Goal: Find specific page/section

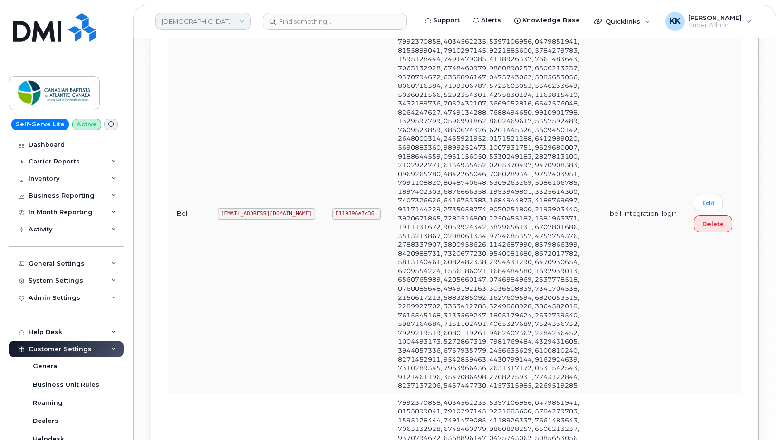
scroll to position [183, 0]
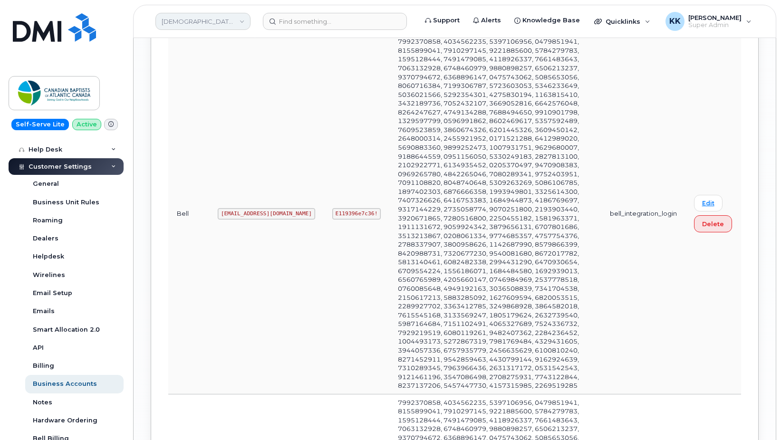
click at [183, 19] on link "[DEMOGRAPHIC_DATA] [DEMOGRAPHIC_DATA] of Atlantic Canada" at bounding box center [202, 21] width 95 height 17
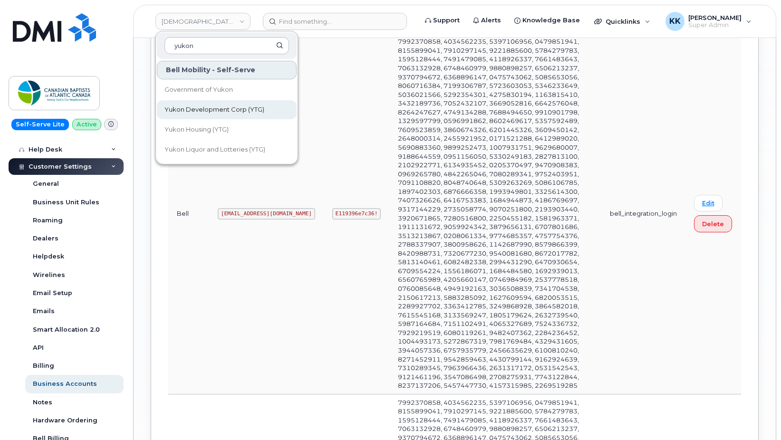
type input "yukon"
click at [184, 107] on span "Yukon Development Corp (YTG)" at bounding box center [215, 110] width 100 height 10
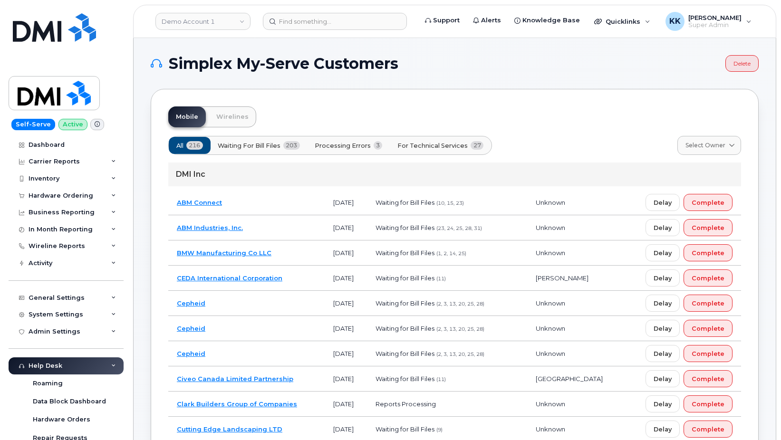
click at [442, 144] on span "For Technical Services" at bounding box center [433, 145] width 70 height 9
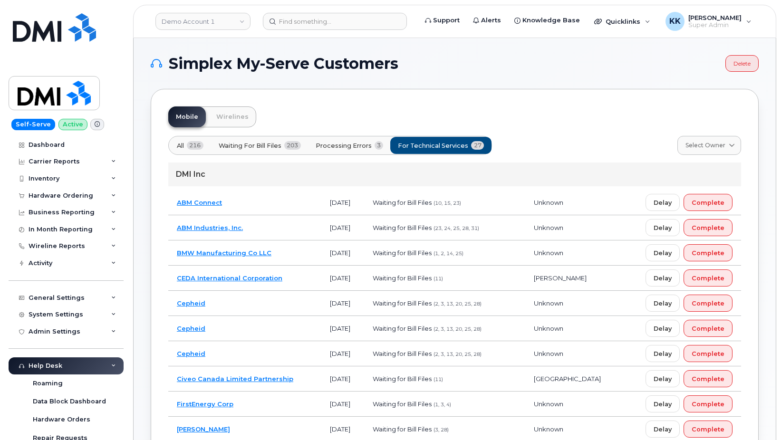
click at [195, 143] on span "216" at bounding box center [195, 145] width 17 height 9
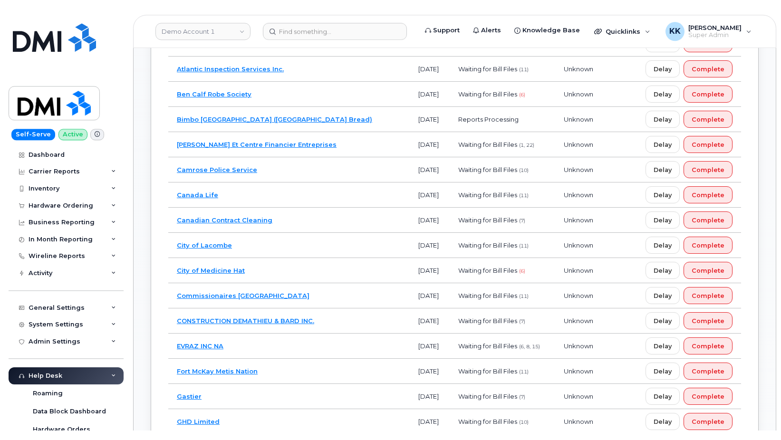
scroll to position [4121, 0]
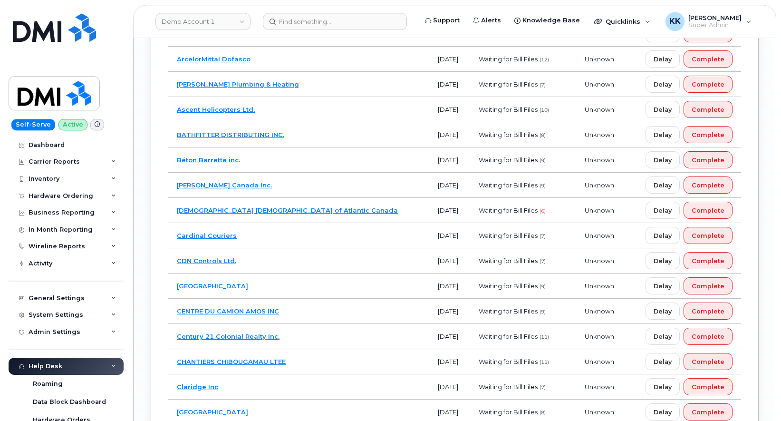
click at [348, 218] on td "[DEMOGRAPHIC_DATA] [DEMOGRAPHIC_DATA] of Atlantic Canada" at bounding box center [298, 210] width 261 height 25
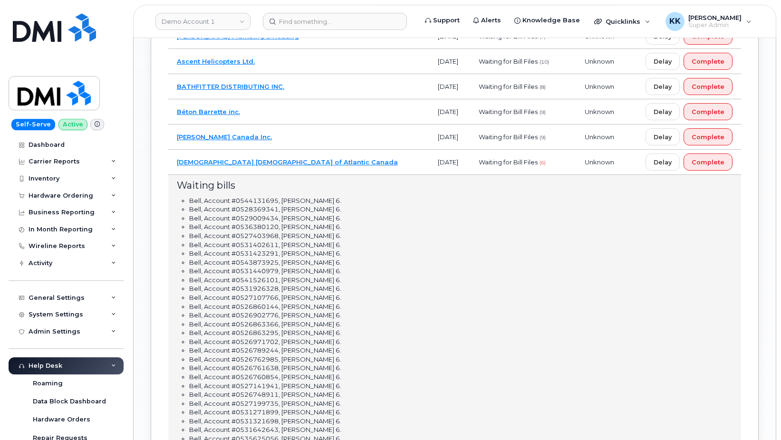
scroll to position [3927, 0]
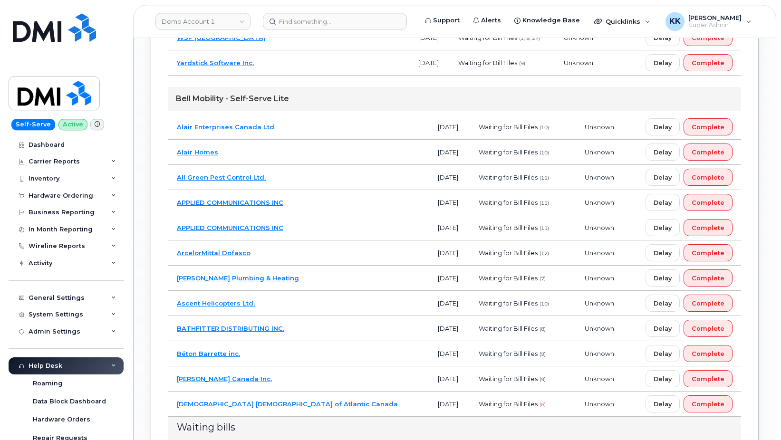
click at [341, 409] on td "[DEMOGRAPHIC_DATA] [DEMOGRAPHIC_DATA] of Atlantic Canada" at bounding box center [298, 404] width 261 height 25
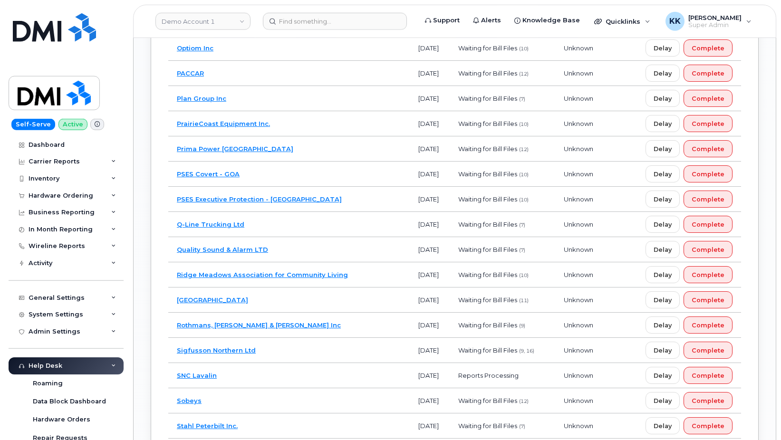
scroll to position [3151, 0]
